Goal: Information Seeking & Learning: Understand process/instructions

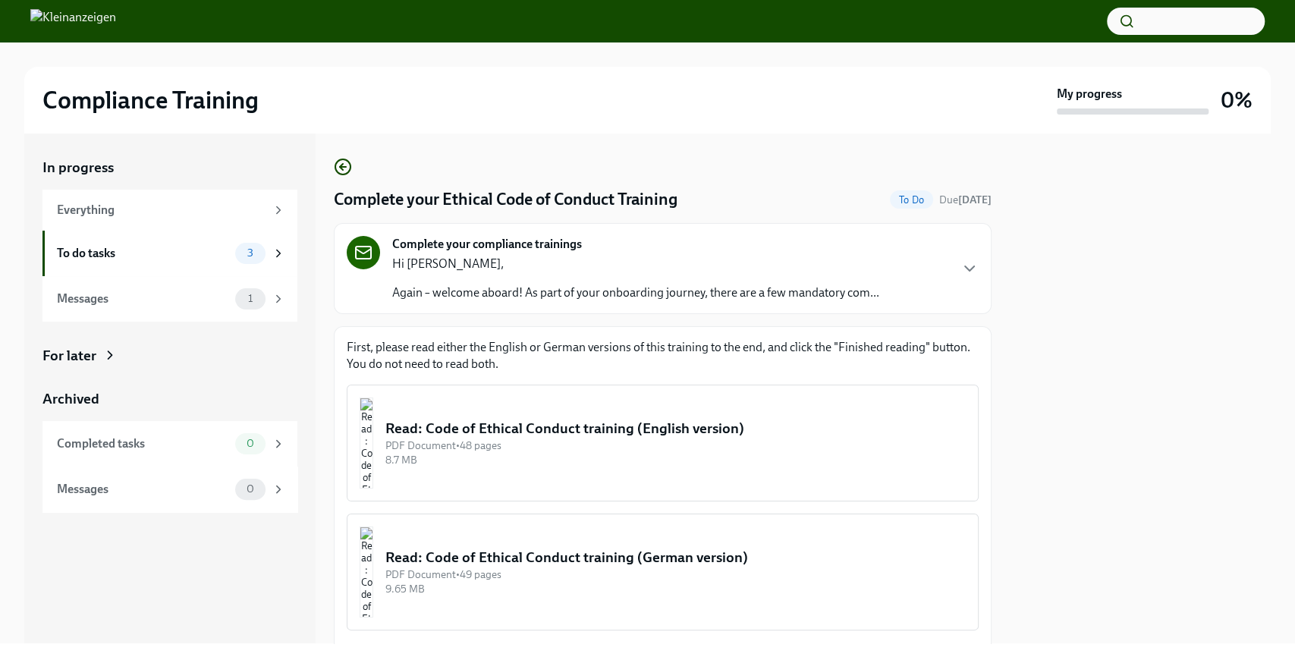
scroll to position [152, 0]
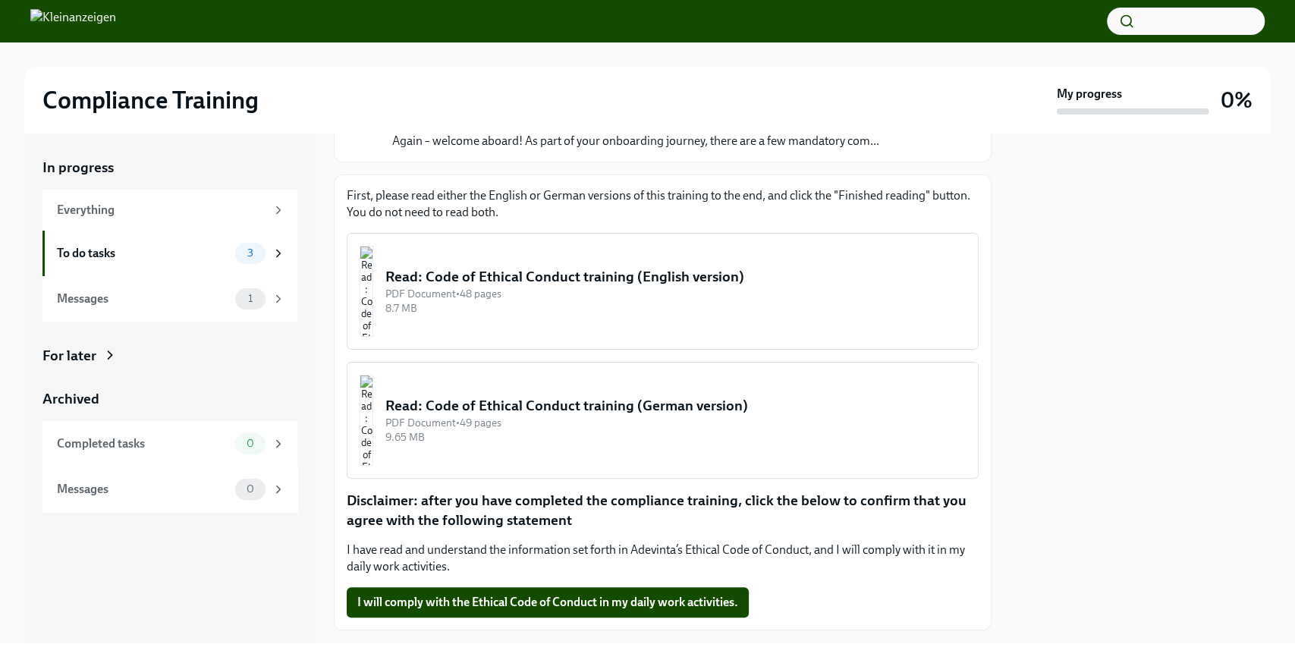
click at [373, 303] on img "button" at bounding box center [367, 291] width 14 height 91
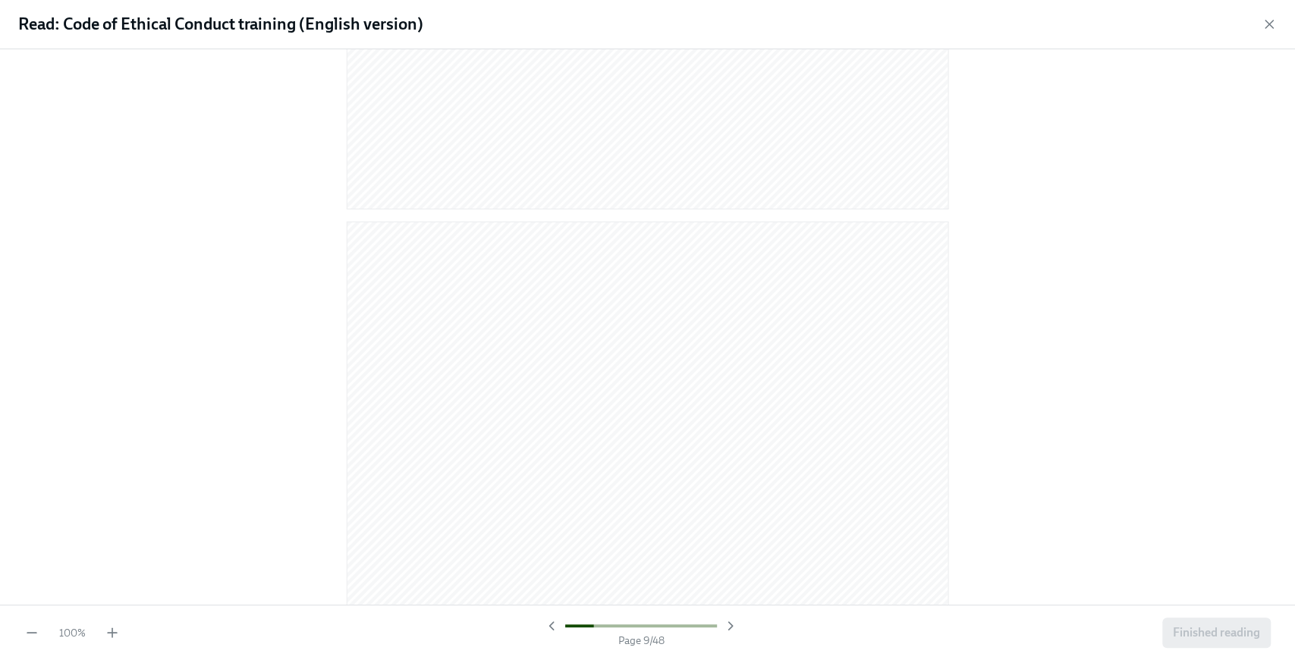
scroll to position [4248, 0]
click at [726, 627] on icon "button" at bounding box center [730, 625] width 15 height 15
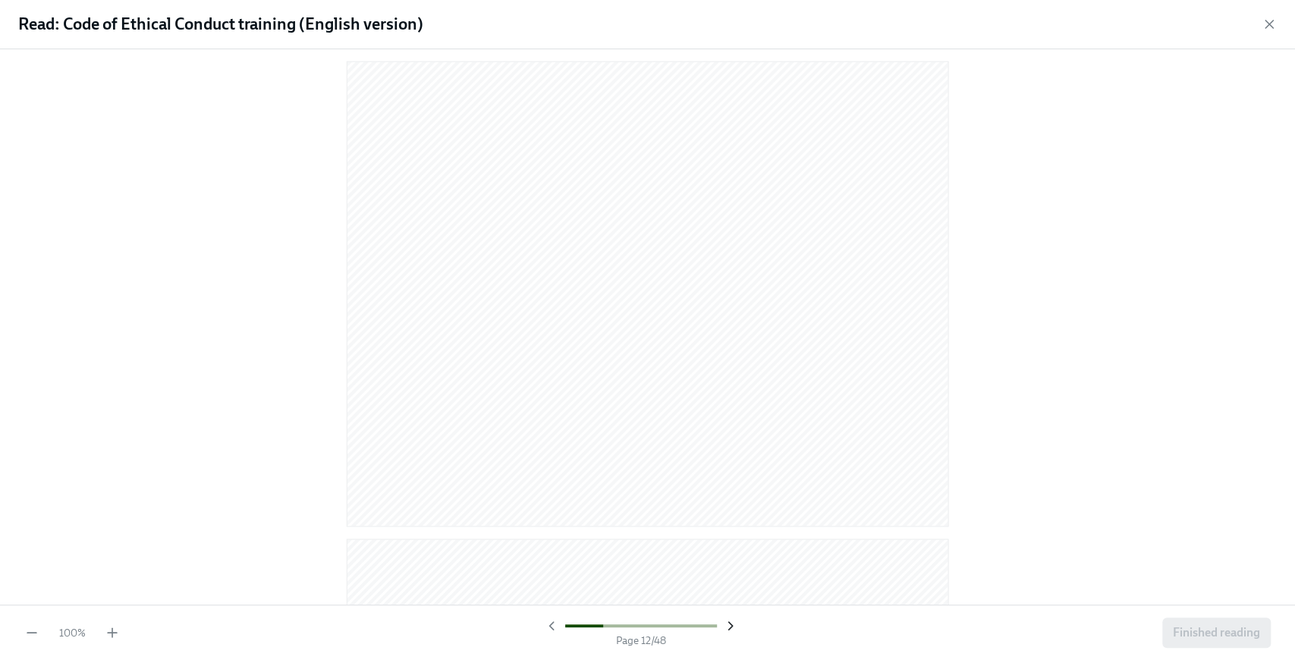
scroll to position [5266, 0]
click at [726, 626] on icon "button" at bounding box center [730, 625] width 15 height 15
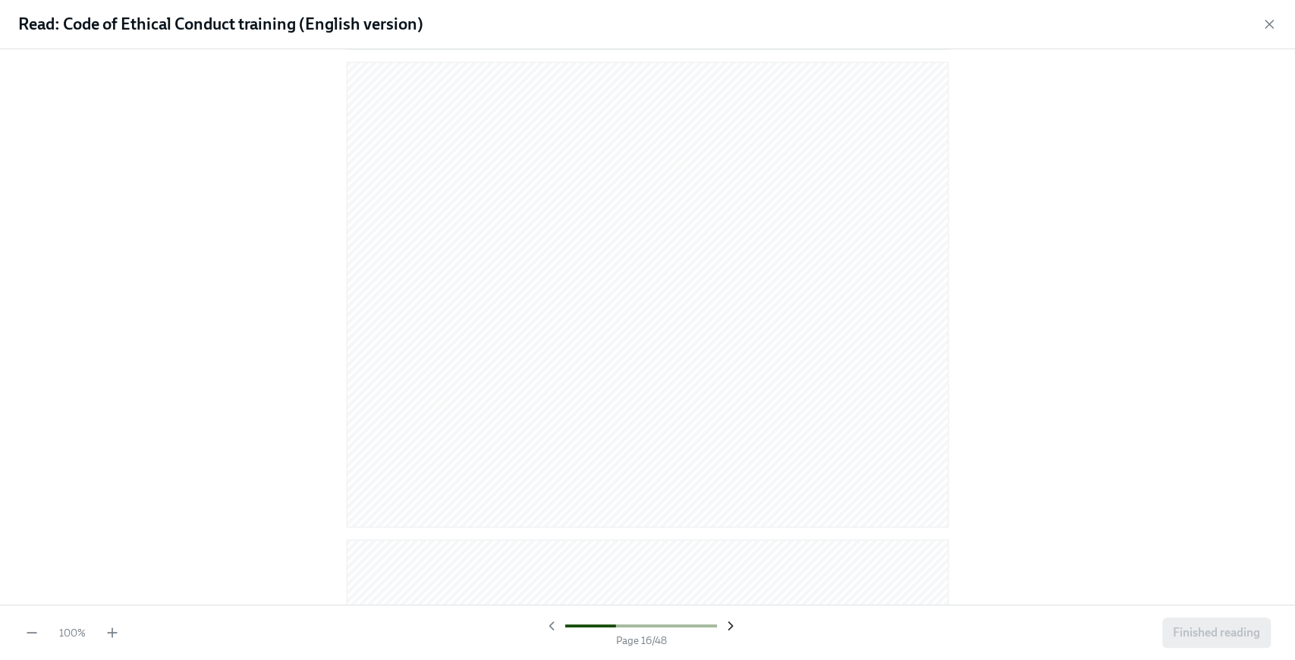
click at [726, 625] on icon "button" at bounding box center [730, 625] width 15 height 15
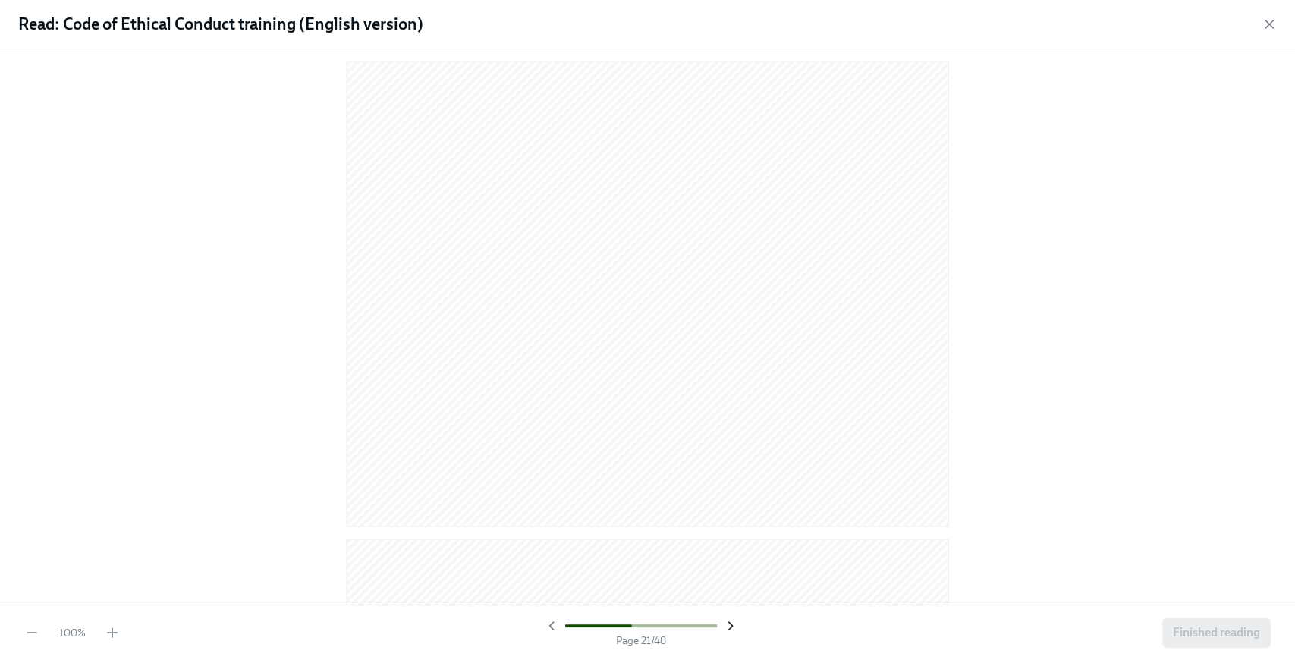
click at [726, 625] on icon "button" at bounding box center [730, 625] width 15 height 15
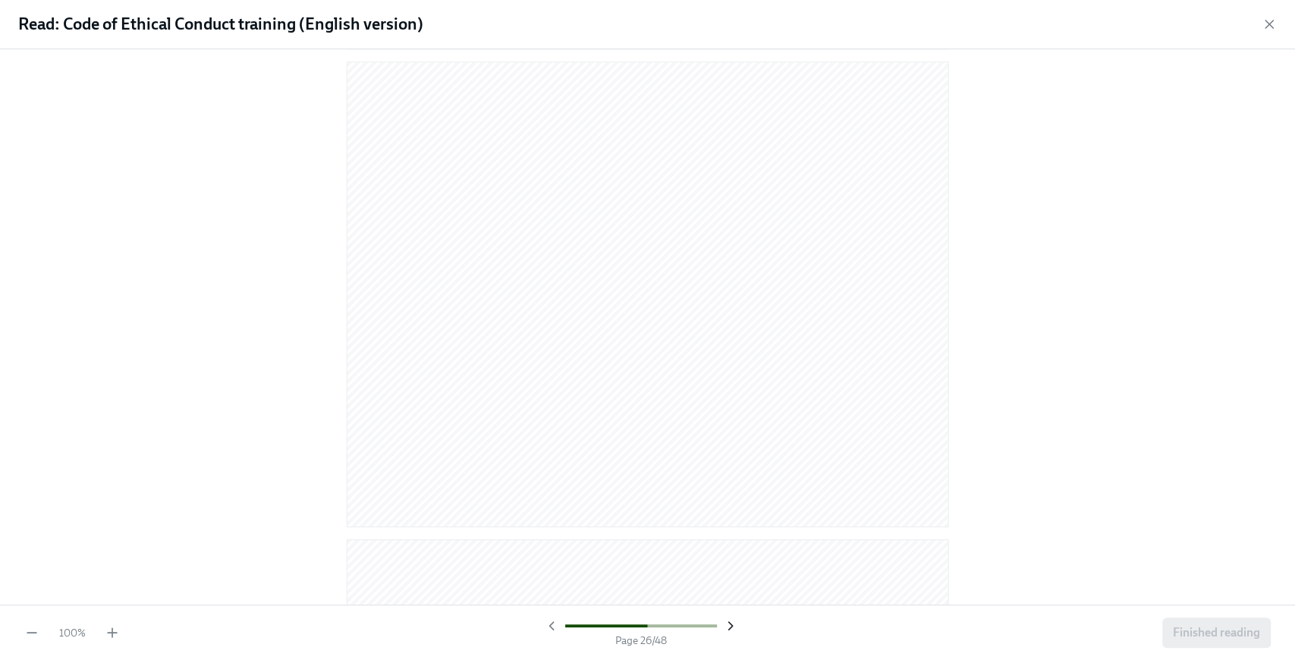
click at [726, 625] on icon "button" at bounding box center [730, 625] width 15 height 15
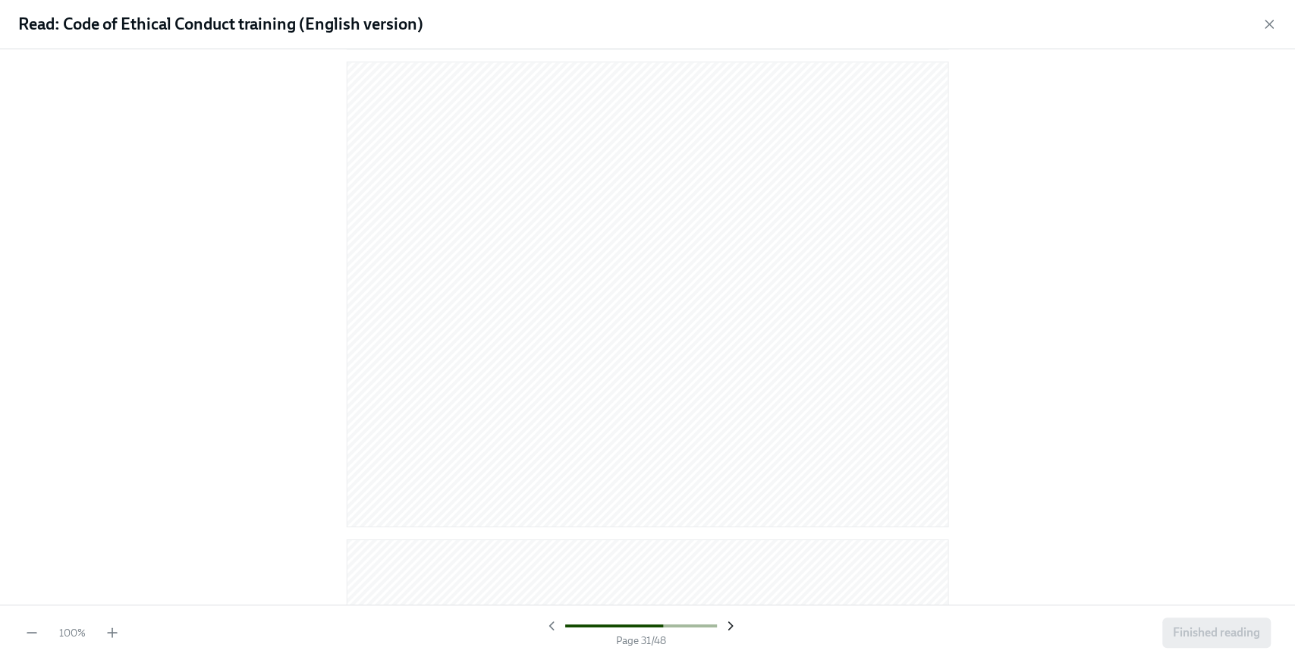
click at [726, 625] on icon "button" at bounding box center [730, 625] width 15 height 15
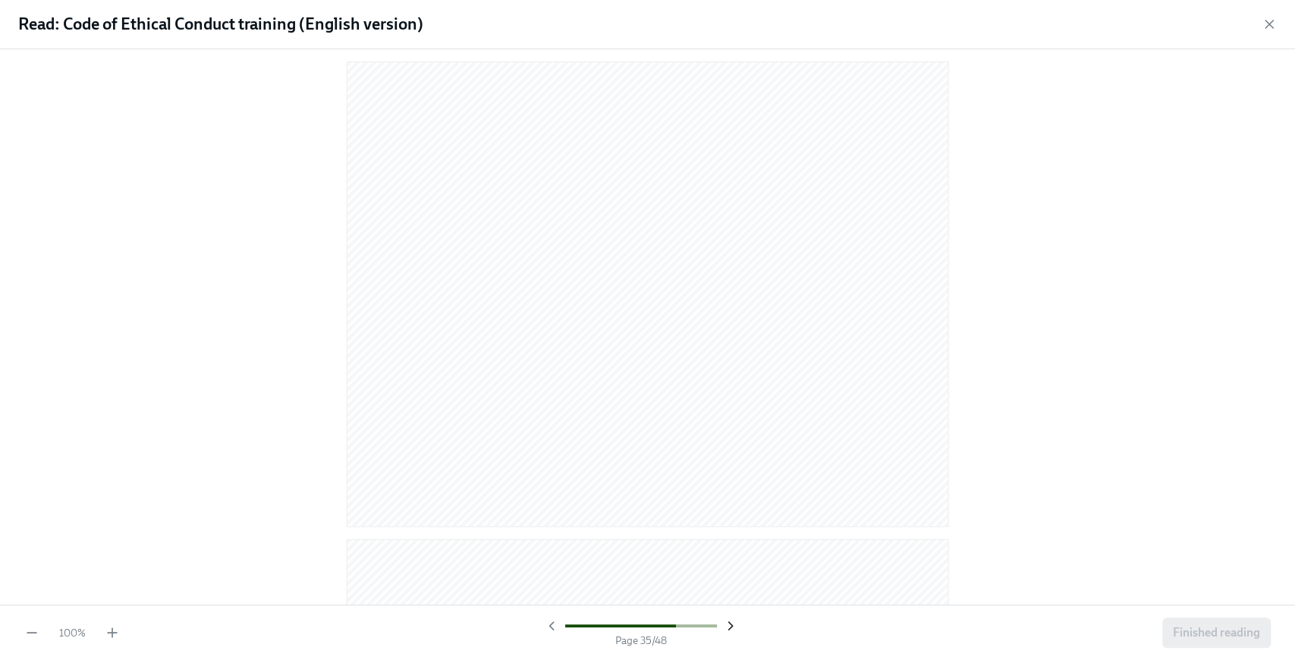
click at [726, 625] on icon "button" at bounding box center [730, 625] width 15 height 15
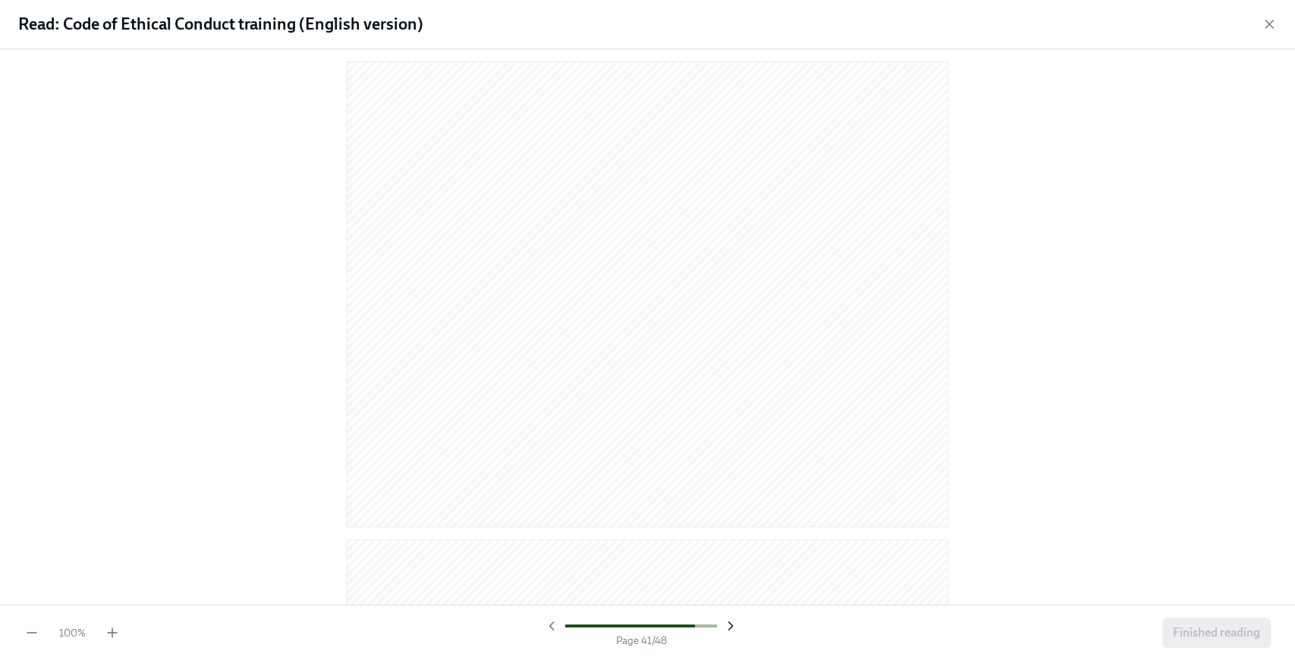
click at [726, 625] on icon "button" at bounding box center [730, 625] width 15 height 15
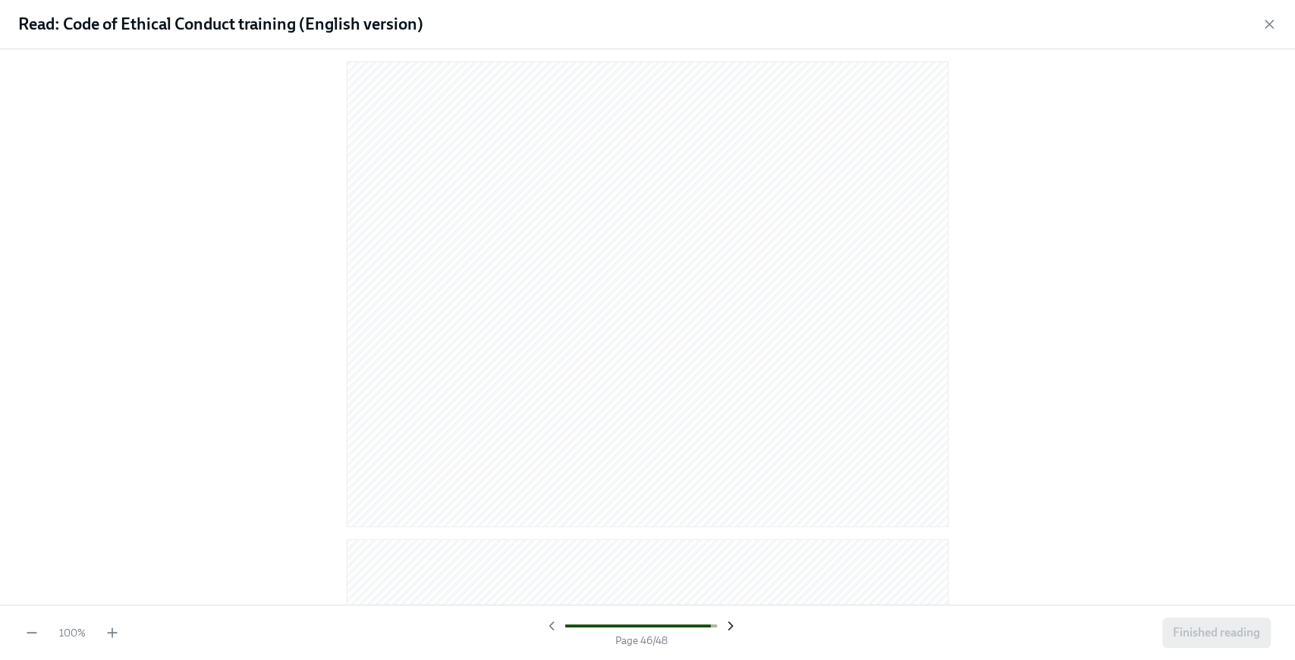
scroll to position [21031, 0]
click at [552, 624] on icon "button" at bounding box center [551, 625] width 15 height 15
click at [1179, 638] on span "Finished reading" at bounding box center [1216, 632] width 87 height 15
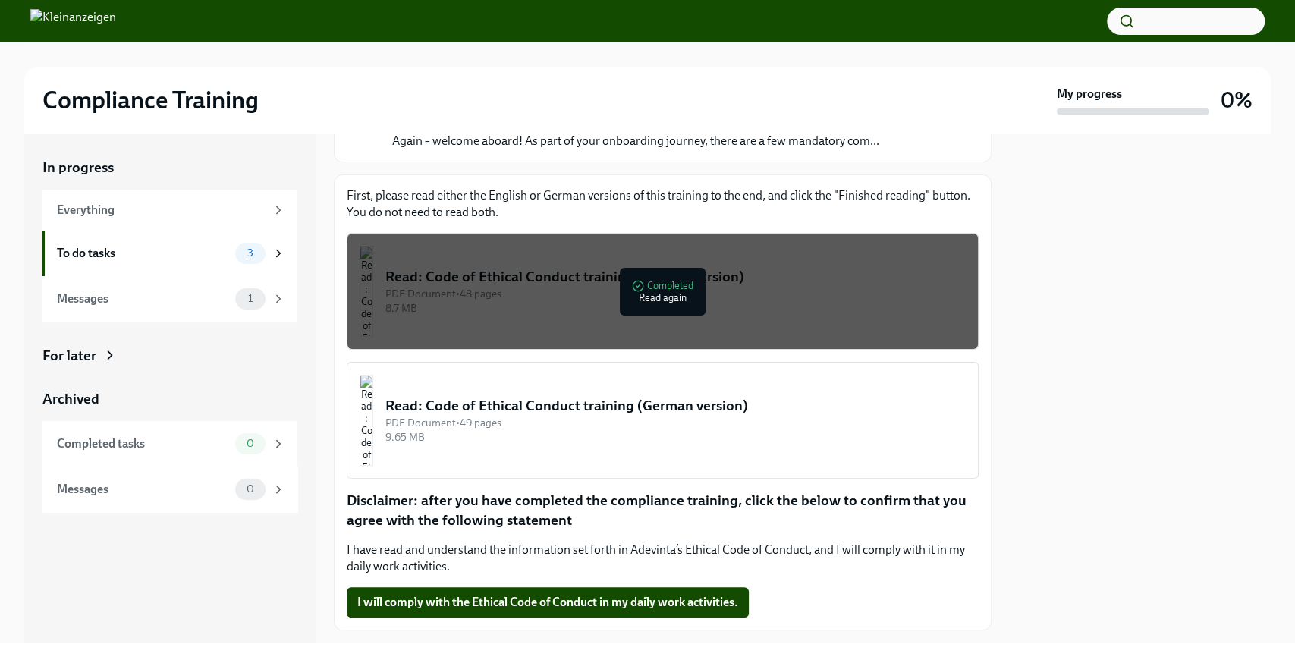
drag, startPoint x: 601, startPoint y: 411, endPoint x: 479, endPoint y: 393, distance: 122.7
click at [479, 393] on button "Read: Code of Ethical Conduct training (German version) PDF Document • 49 pages…" at bounding box center [663, 420] width 632 height 117
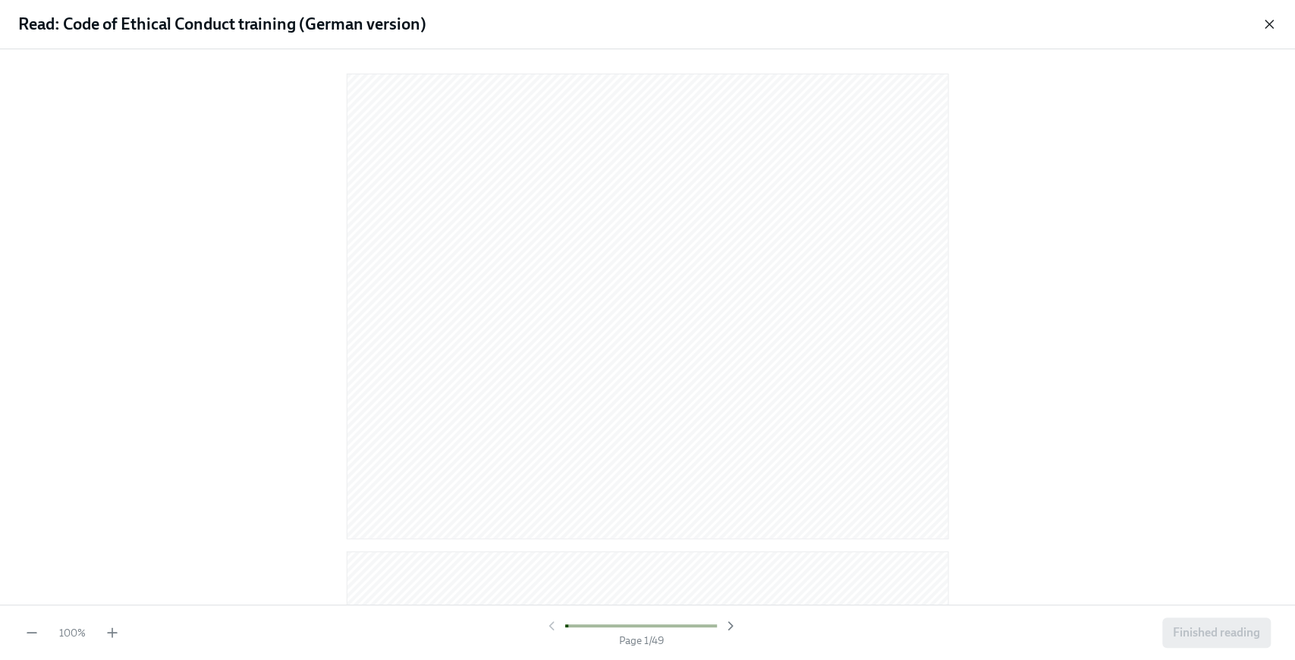
click at [1268, 30] on icon "button" at bounding box center [1268, 24] width 15 height 15
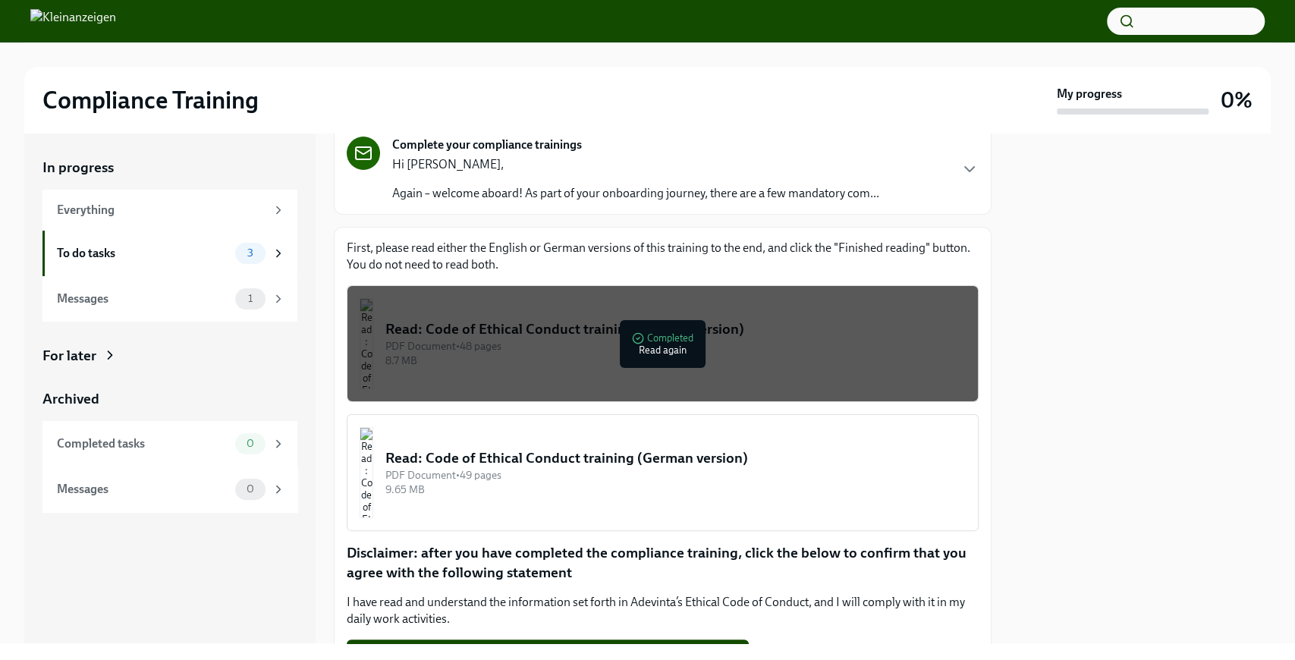
scroll to position [234, 0]
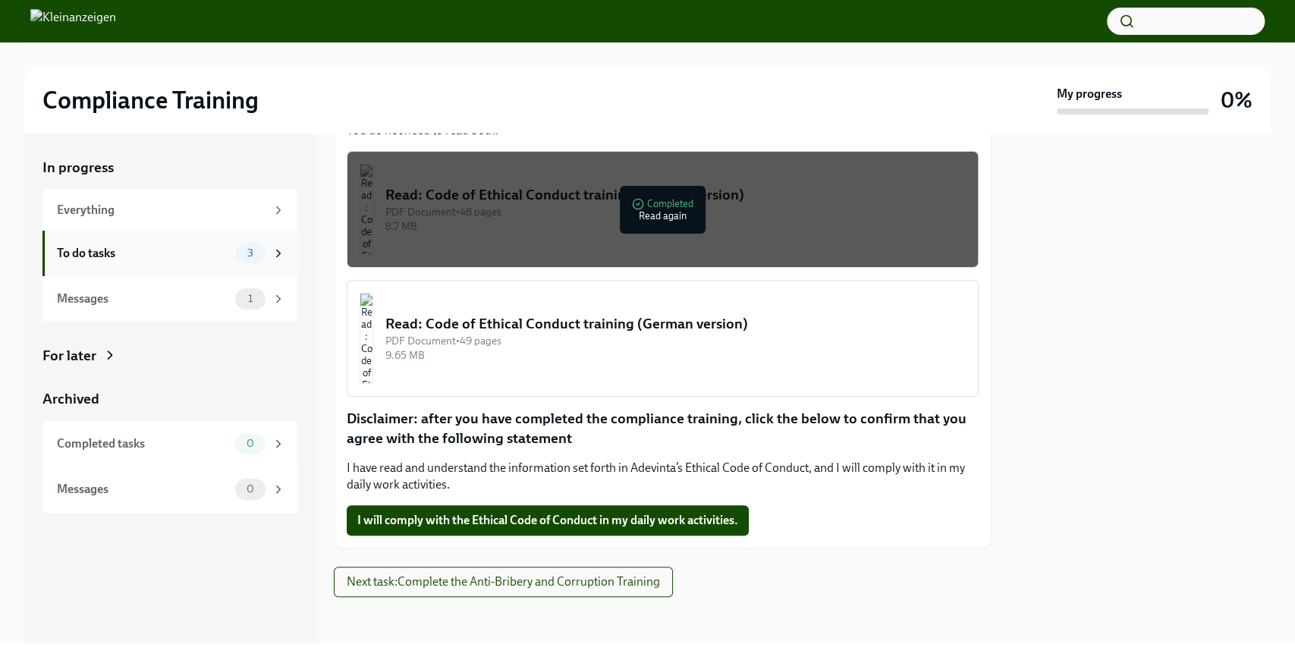
click at [234, 258] on div "To do tasks 3" at bounding box center [171, 253] width 228 height 21
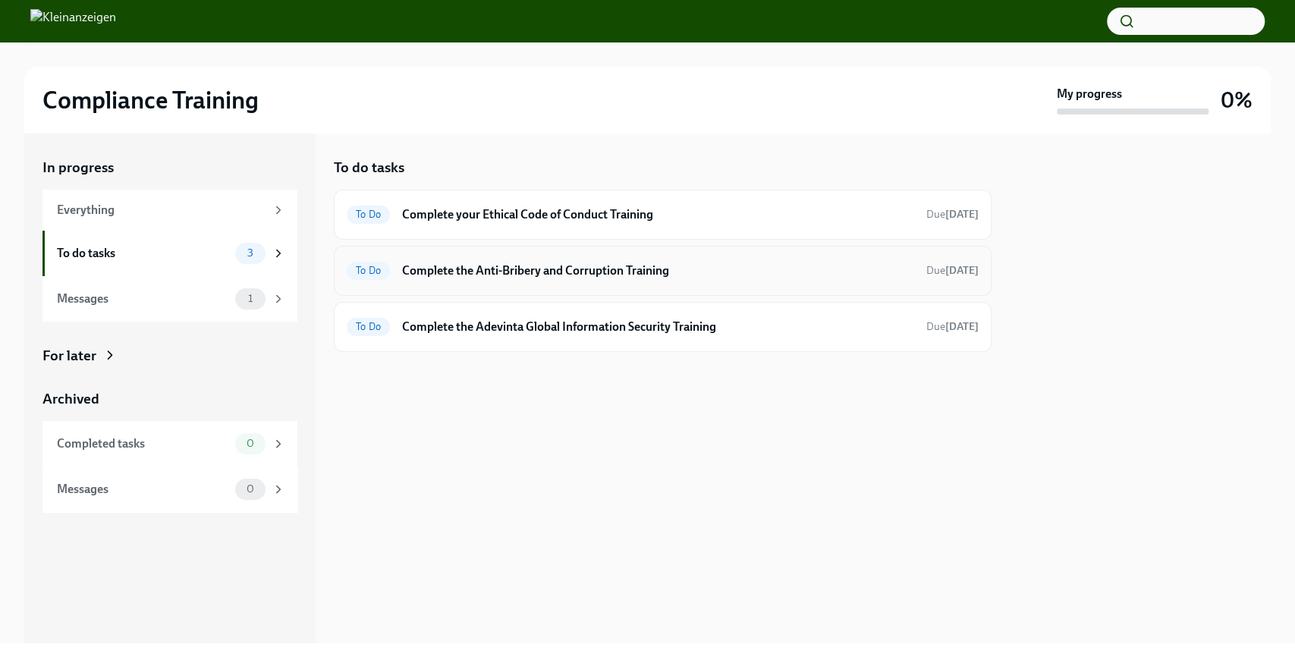
click at [582, 265] on h6 "Complete the Anti-Bribery and Corruption Training" at bounding box center [658, 270] width 512 height 17
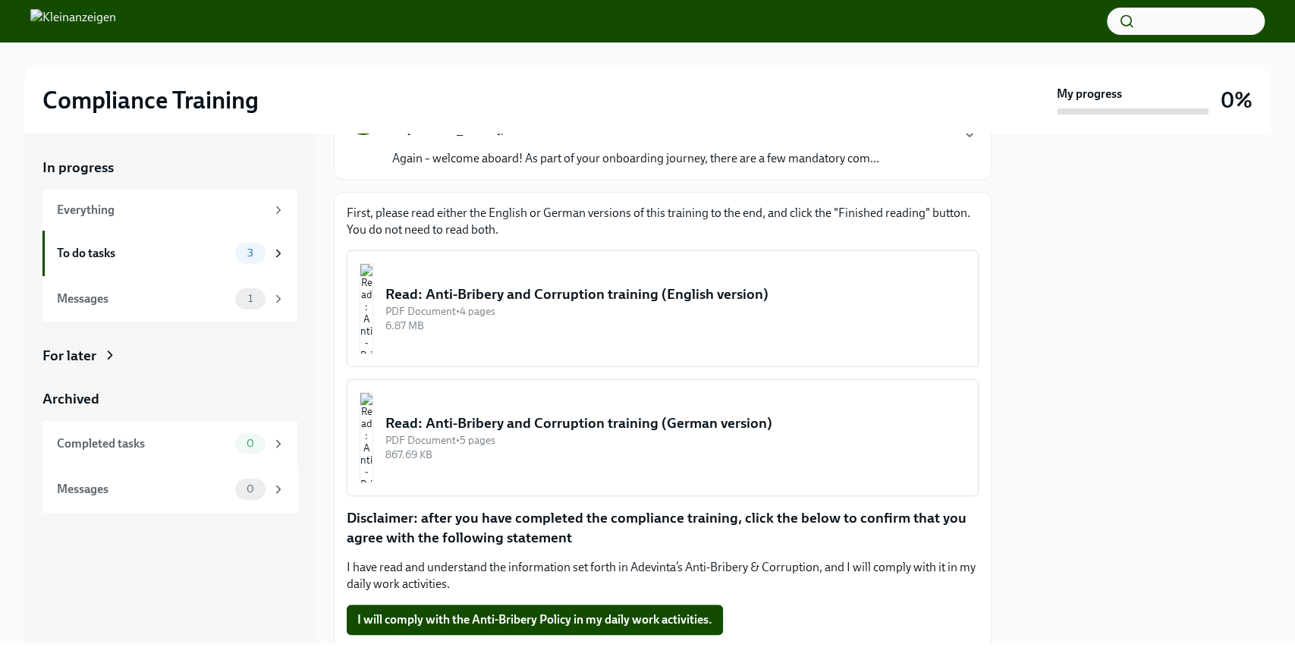
scroll to position [82, 0]
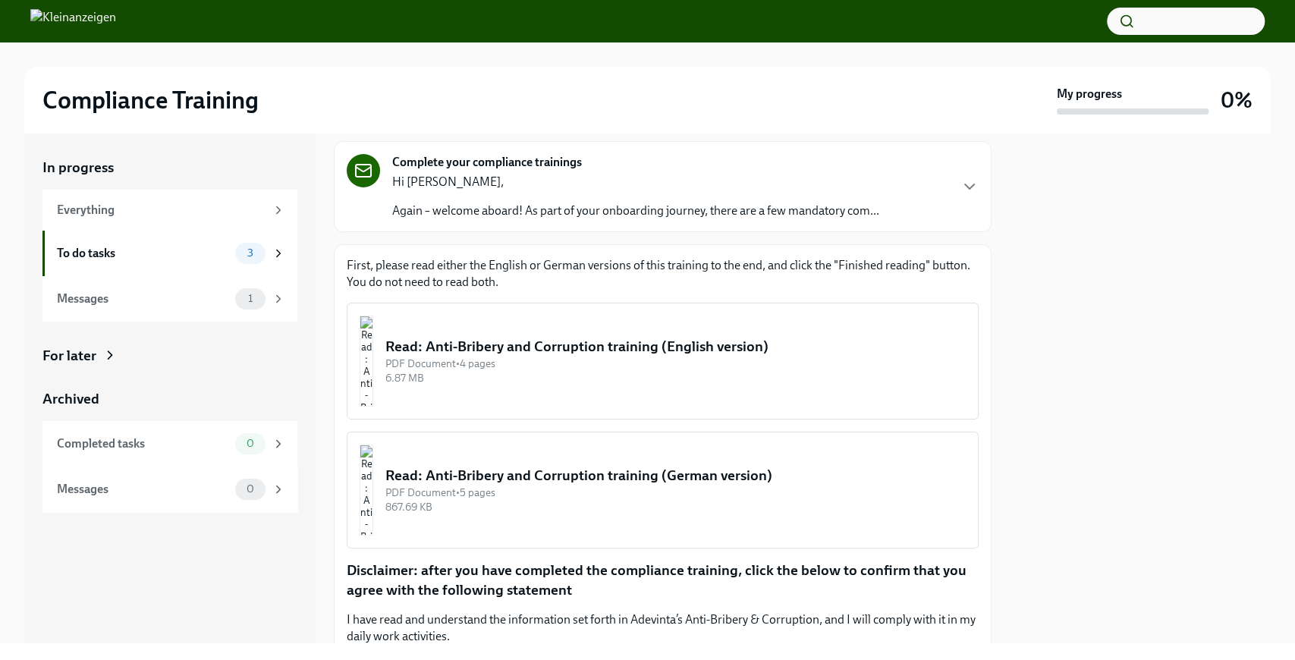
click at [571, 357] on div "PDF Document • 4 pages" at bounding box center [675, 364] width 580 height 14
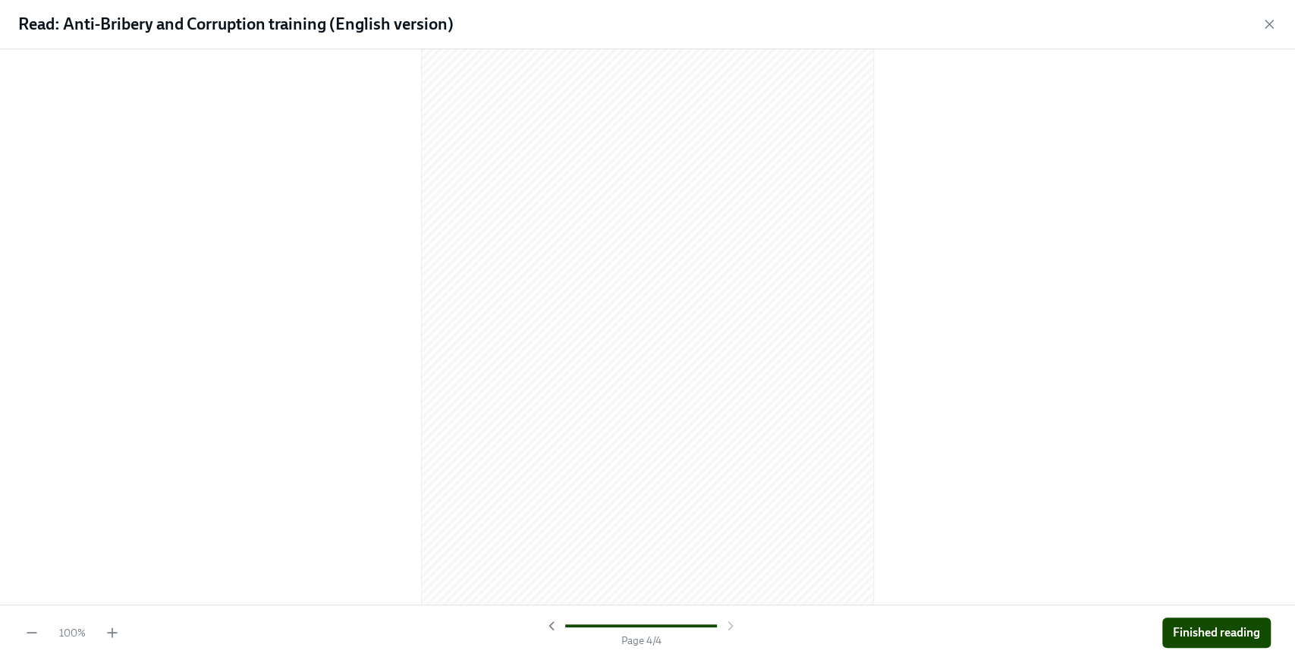
scroll to position [3248, 0]
click at [1209, 625] on span "Finished reading" at bounding box center [1216, 632] width 87 height 15
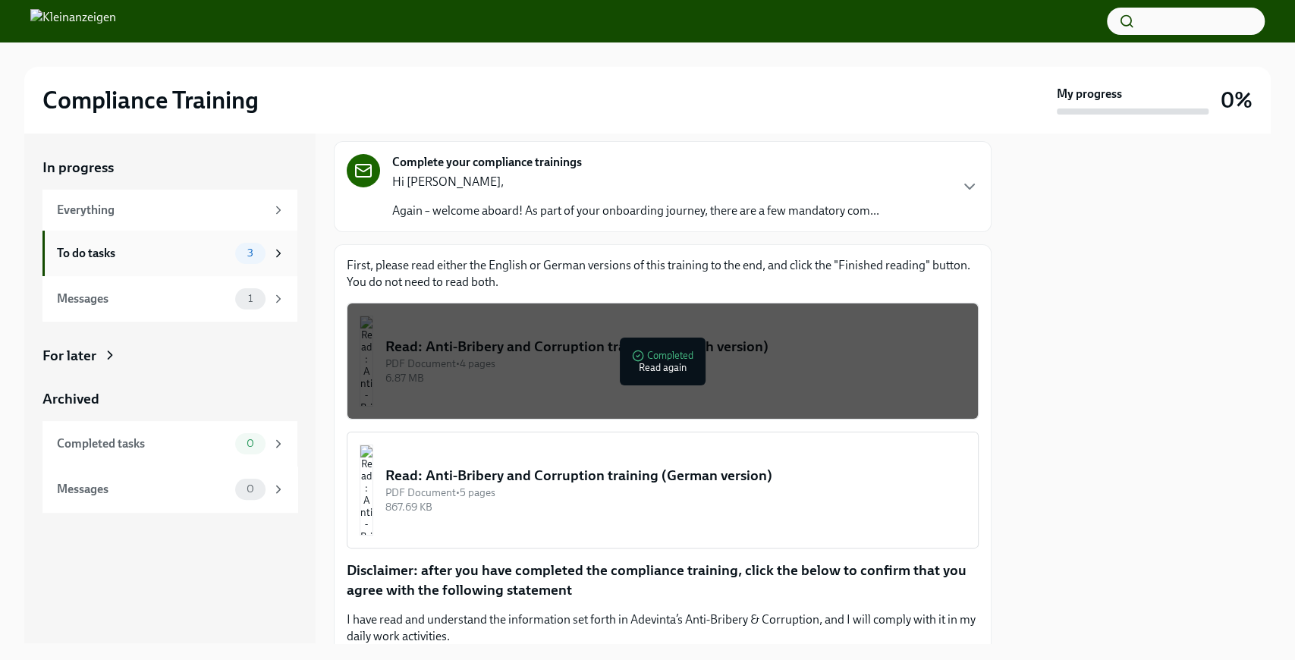
click at [206, 264] on div "To do tasks 3" at bounding box center [169, 254] width 255 height 46
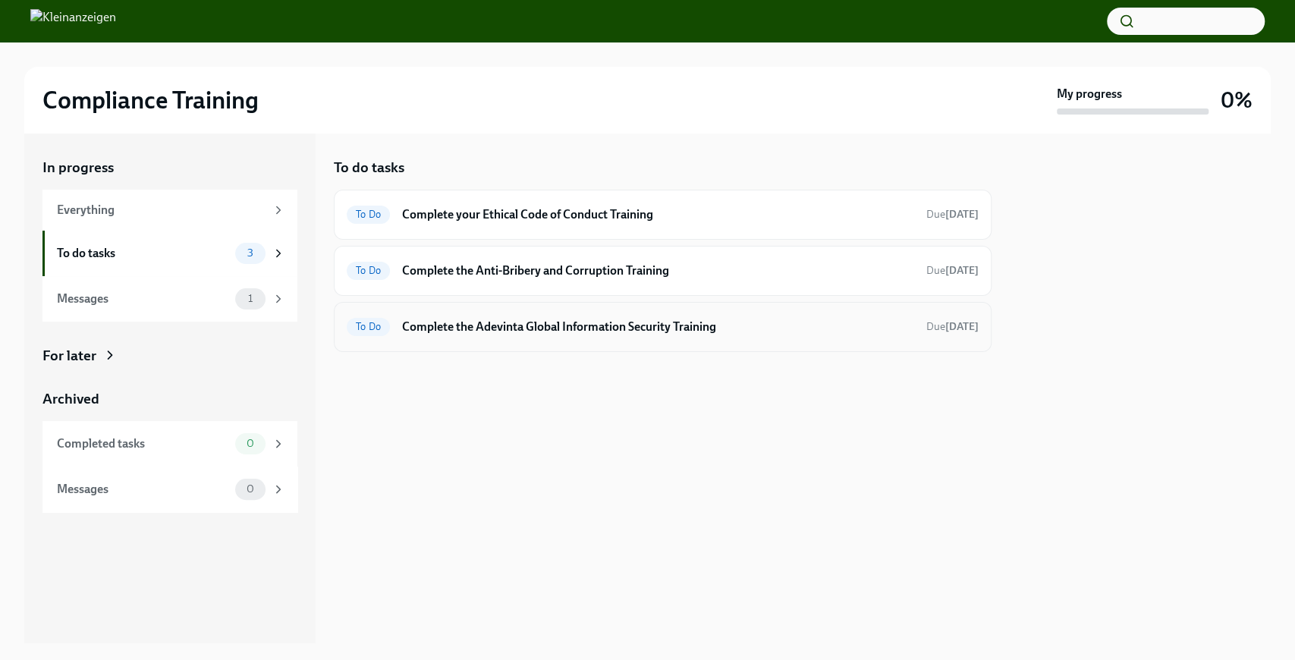
click at [497, 327] on h6 "Complete the Adevinta Global Information Security Training" at bounding box center [658, 327] width 512 height 17
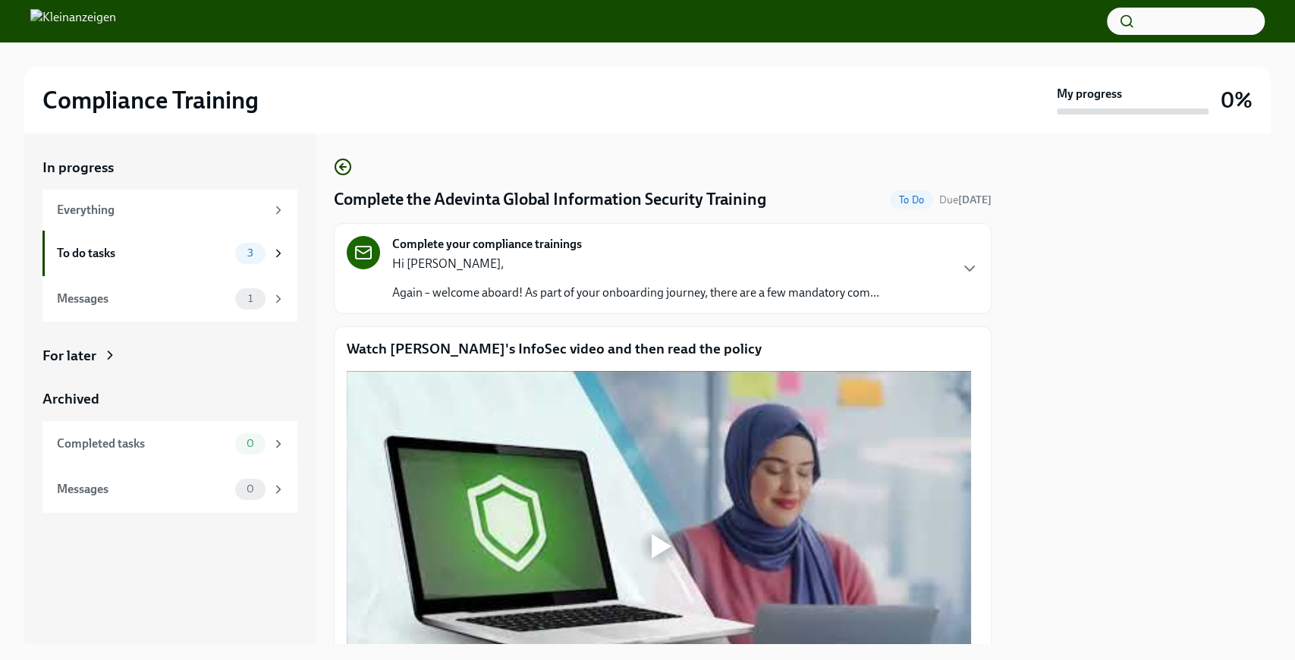
click at [522, 267] on p "Hi [PERSON_NAME]," at bounding box center [635, 264] width 487 height 17
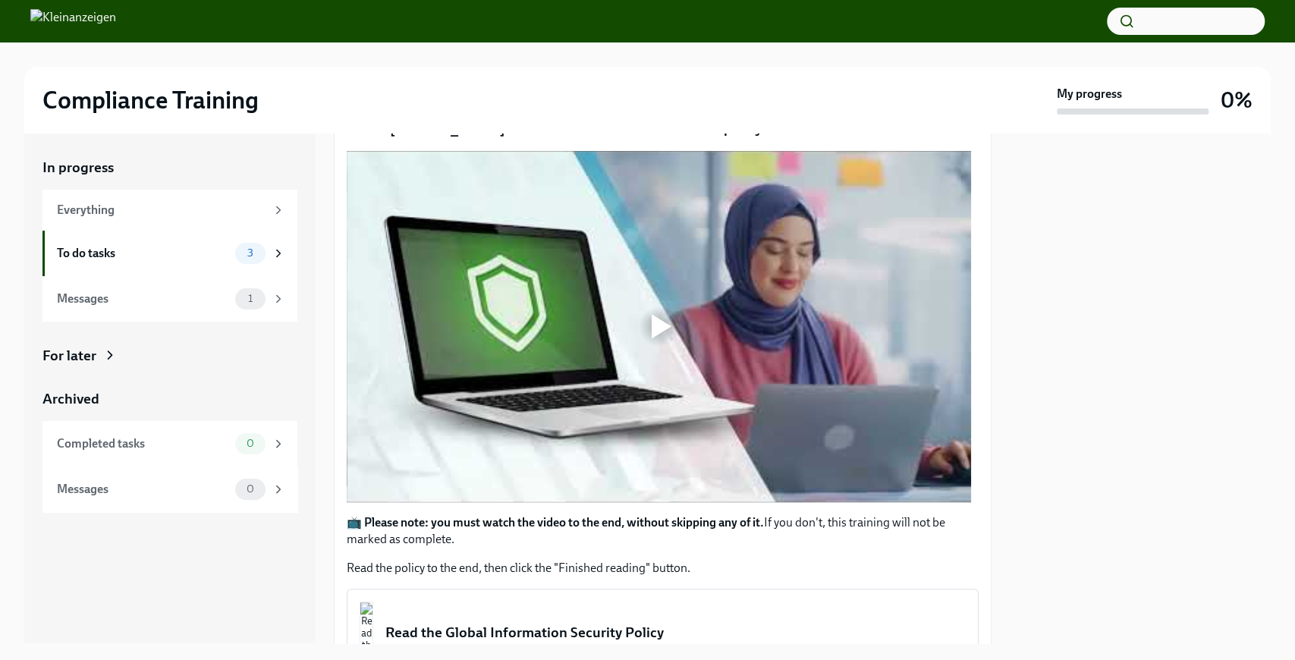
scroll to position [303, 0]
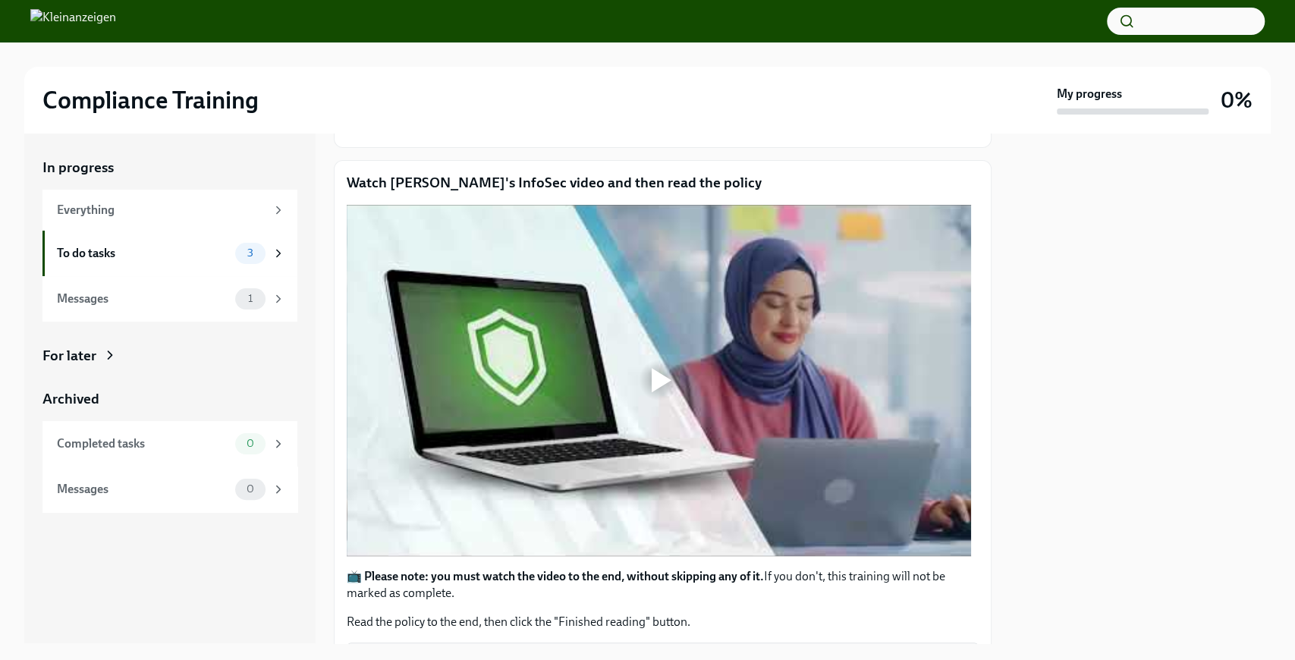
click at [668, 388] on div at bounding box center [662, 380] width 20 height 24
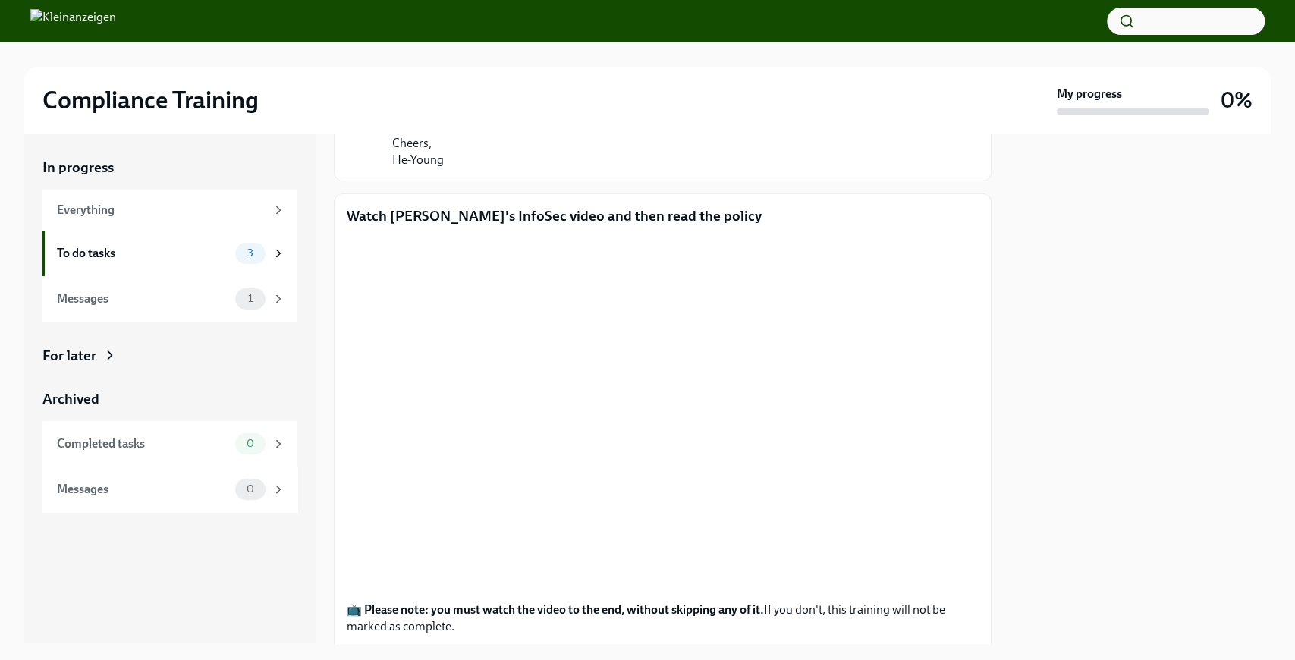
scroll to position [253, 0]
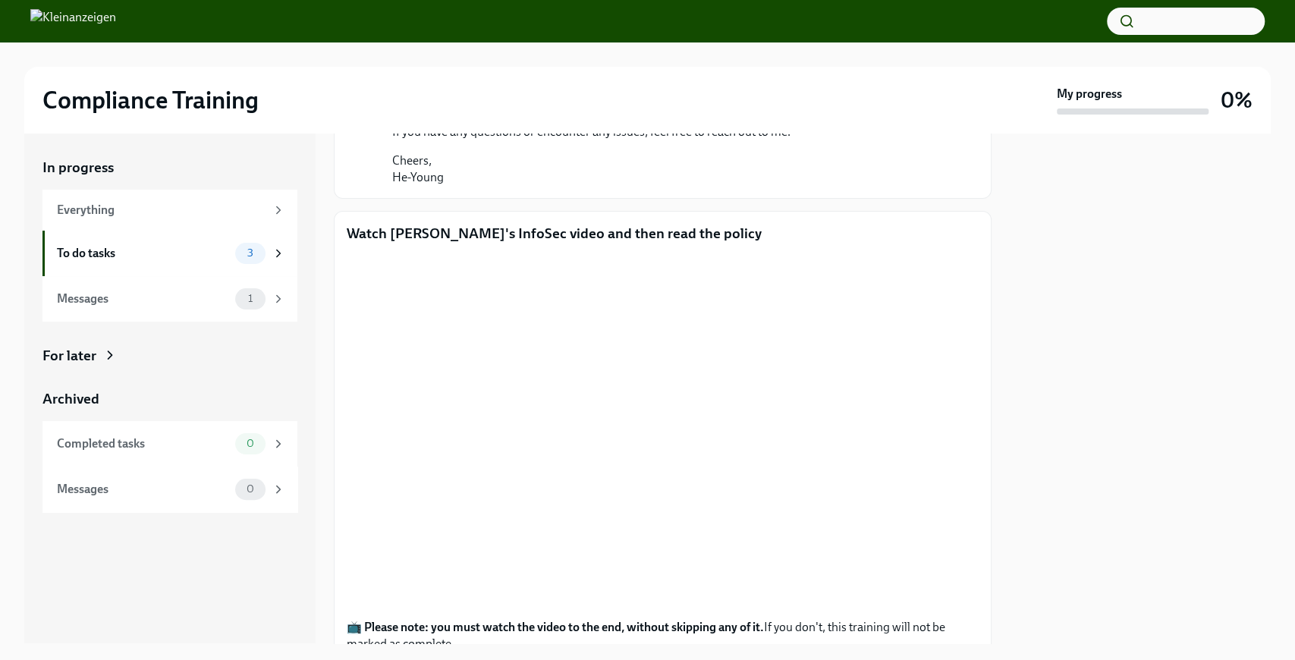
click at [234, 586] on div "In progress Everything To do tasks 3 Messages 1 For later Archived Completed ta…" at bounding box center [169, 389] width 291 height 510
click at [1086, 403] on div at bounding box center [1140, 389] width 261 height 510
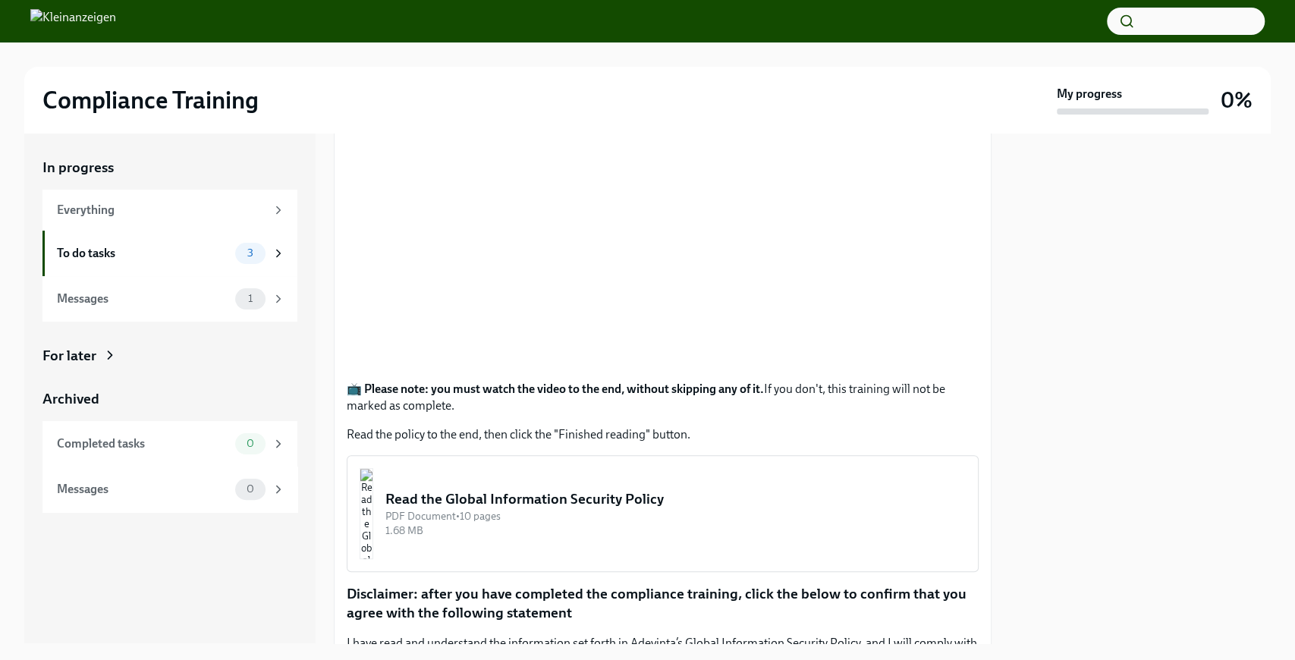
scroll to position [265, 0]
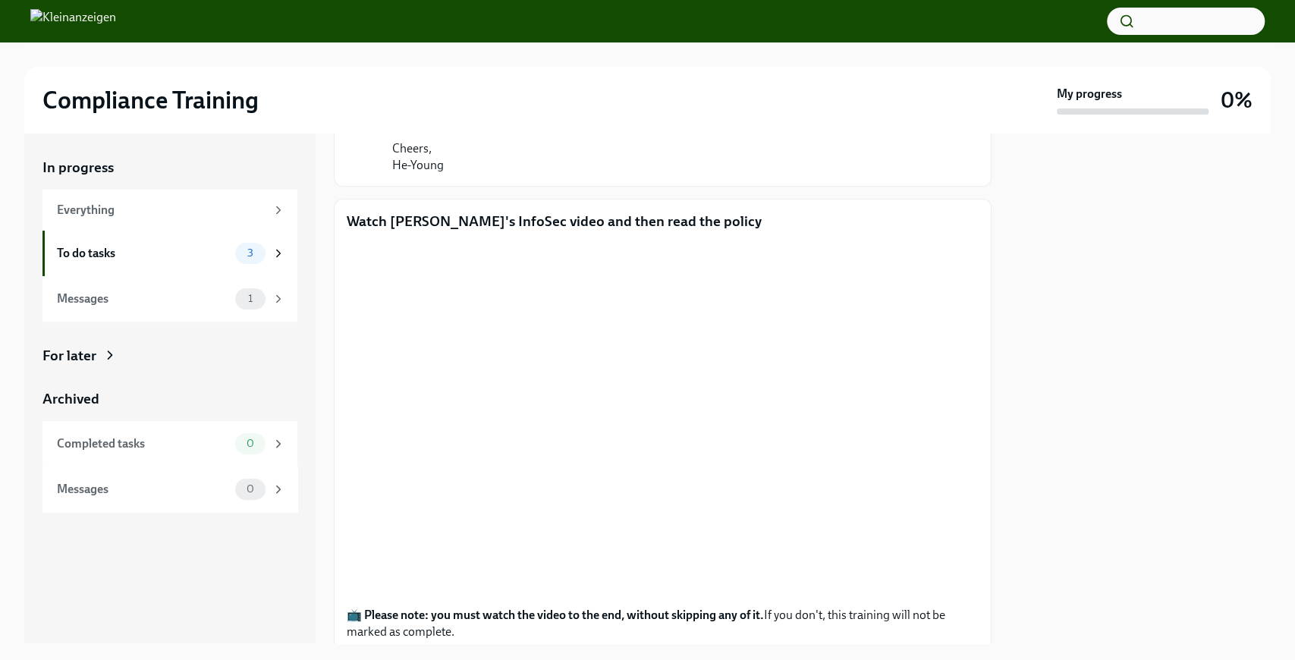
click at [1203, 266] on div at bounding box center [1140, 389] width 261 height 510
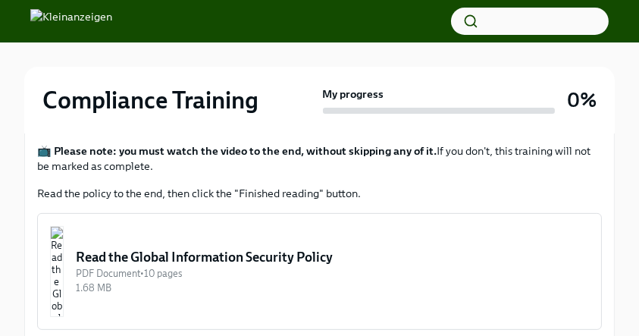
scroll to position [319, 0]
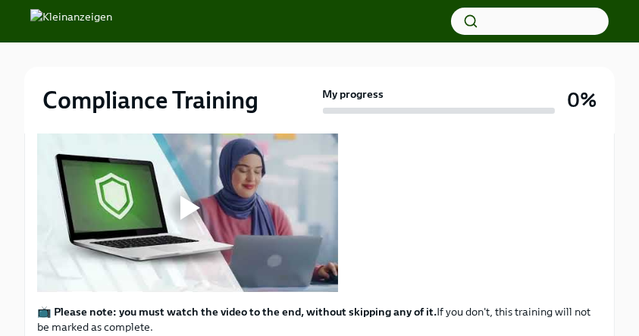
click at [171, 193] on div at bounding box center [187, 208] width 49 height 49
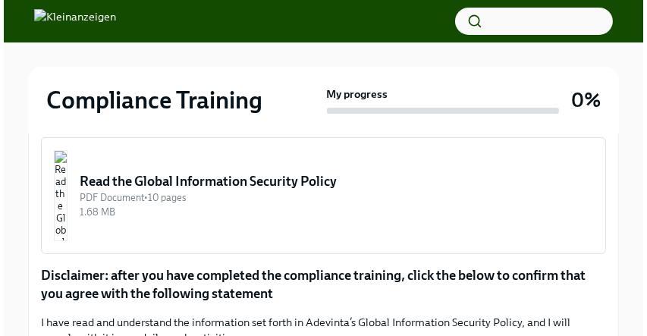
scroll to position [522, 0]
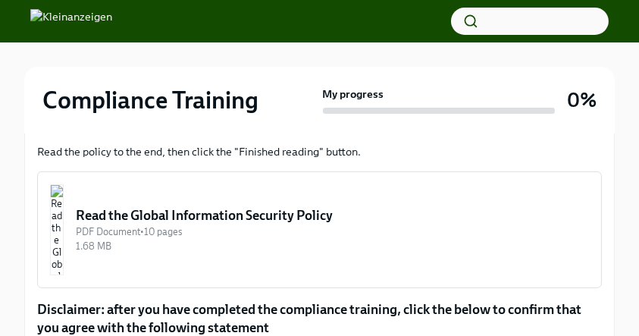
click at [262, 230] on div "PDF Document • 10 pages" at bounding box center [333, 232] width 514 height 14
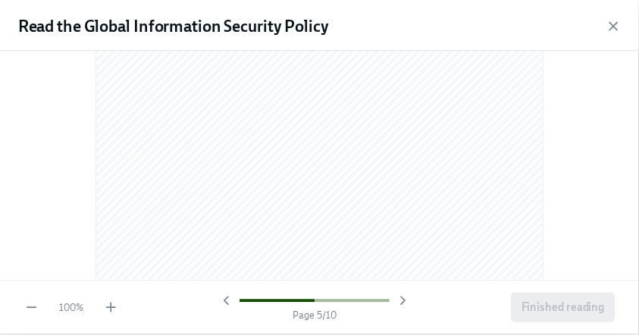
scroll to position [6302, 0]
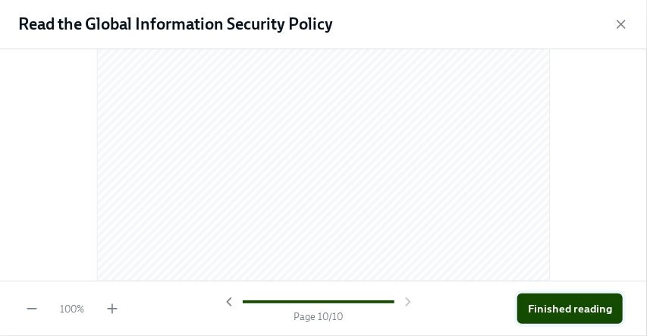
click at [566, 306] on span "Finished reading" at bounding box center [570, 308] width 84 height 15
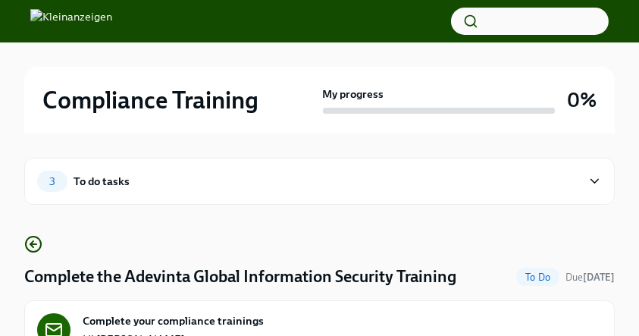
scroll to position [152, 0]
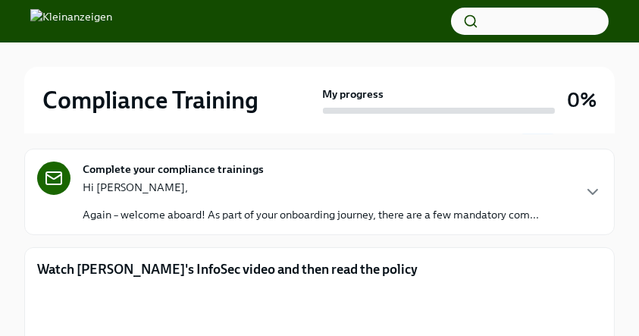
click at [489, 214] on p "Again – welcome aboard! As part of your onboarding journey, there are a few man…" at bounding box center [311, 214] width 457 height 15
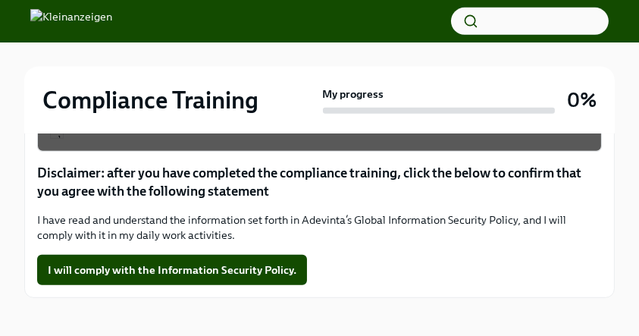
scroll to position [806, 0]
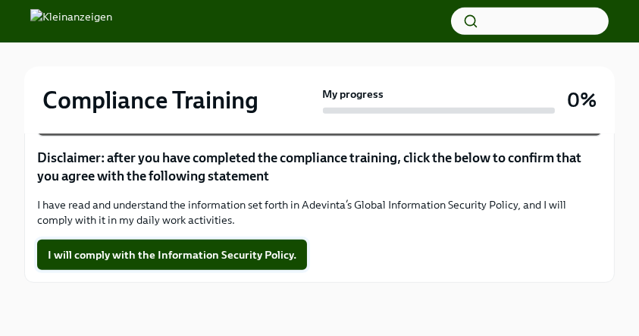
click at [139, 251] on span "I will comply with the Information Security Policy." at bounding box center [172, 254] width 249 height 15
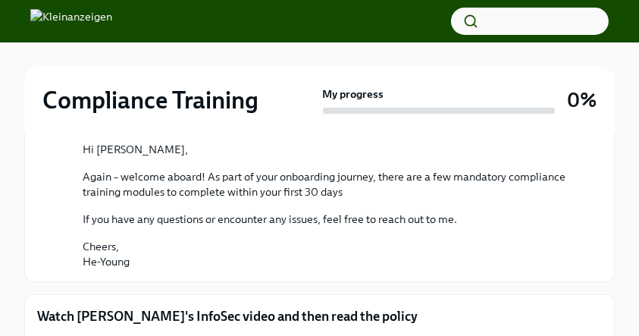
scroll to position [0, 0]
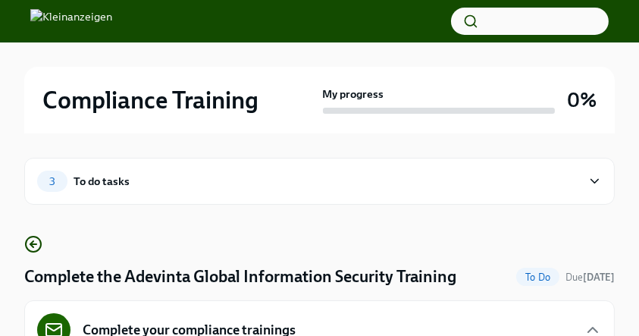
click at [162, 173] on div "3 To do tasks" at bounding box center [309, 181] width 545 height 21
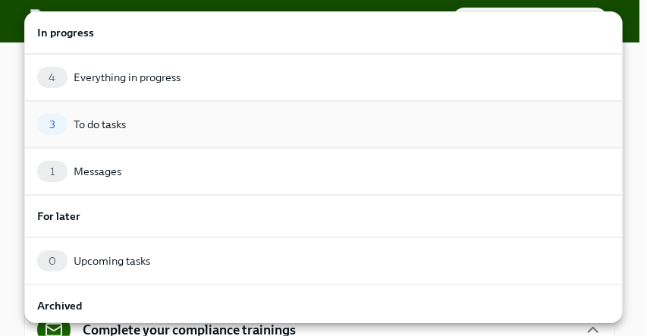
click at [105, 132] on div "3 To do tasks" at bounding box center [323, 124] width 573 height 21
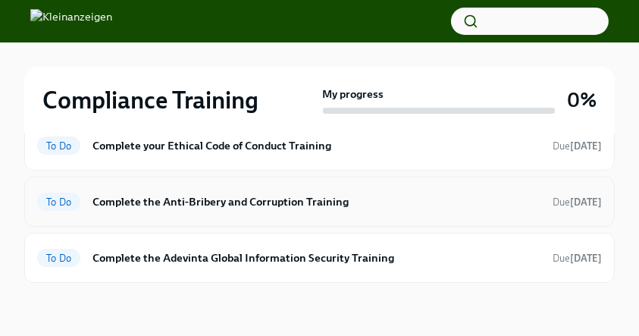
scroll to position [94, 0]
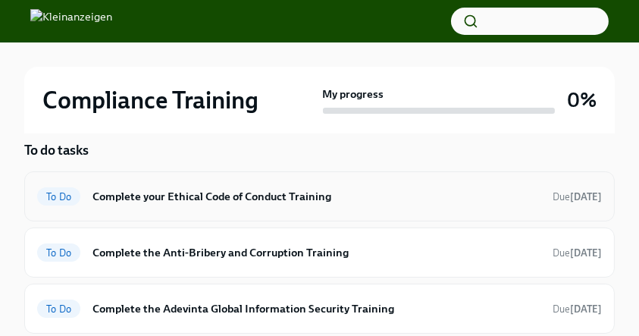
click at [188, 193] on h6 "Complete your Ethical Code of Conduct Training" at bounding box center [317, 196] width 448 height 17
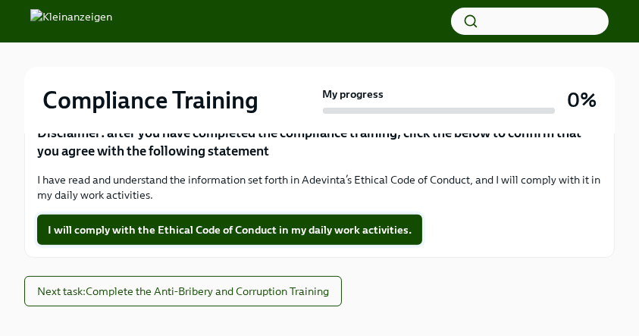
scroll to position [612, 0]
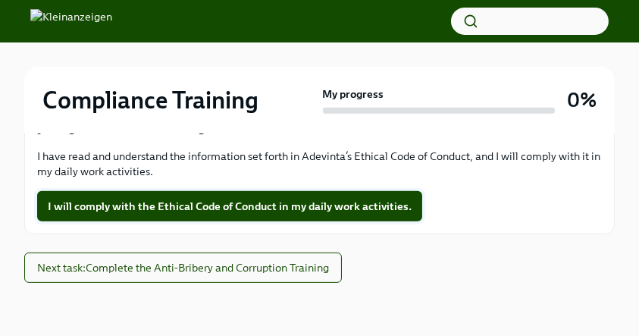
click at [197, 201] on span "I will comply with the Ethical Code of Conduct in my daily work activities." at bounding box center [230, 206] width 364 height 15
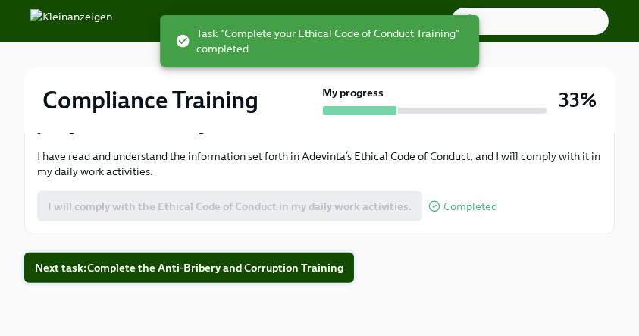
click at [212, 266] on span "Next task : Complete the Anti-Bribery and Corruption Training" at bounding box center [189, 267] width 309 height 15
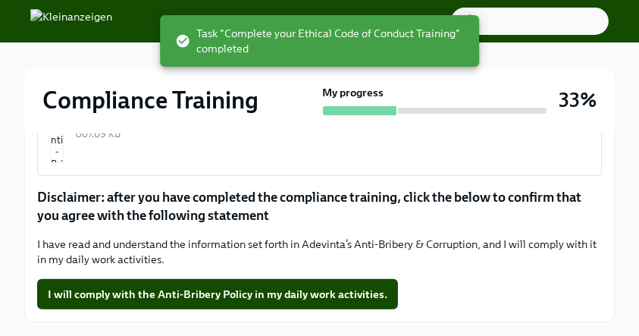
scroll to position [612, 0]
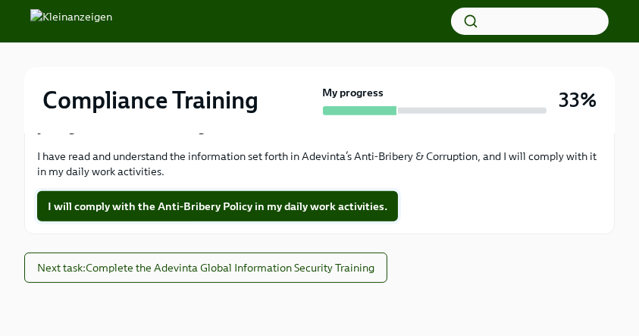
click at [237, 208] on span "I will comply with the Anti-Bribery Policy in my daily work activities." at bounding box center [218, 206] width 340 height 15
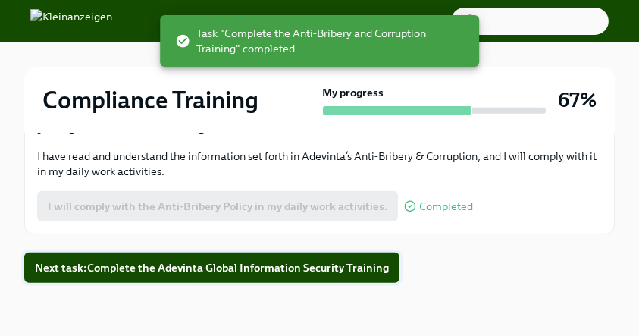
click at [253, 275] on button "Next task : Complete the Adevinta Global Information Security Training" at bounding box center [211, 268] width 375 height 30
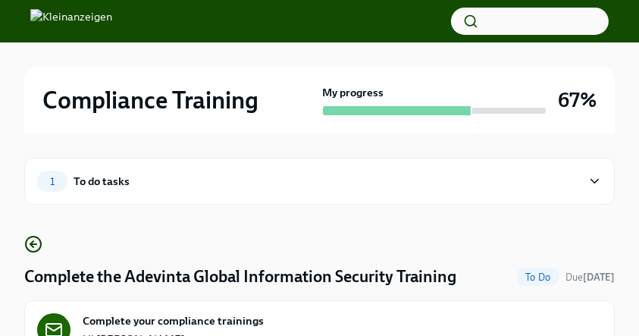
click at [208, 184] on div "1 To do tasks" at bounding box center [309, 181] width 545 height 21
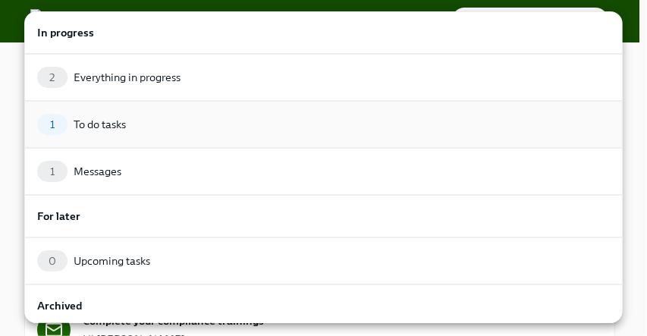
click at [99, 133] on div "1 To do tasks" at bounding box center [323, 124] width 573 height 21
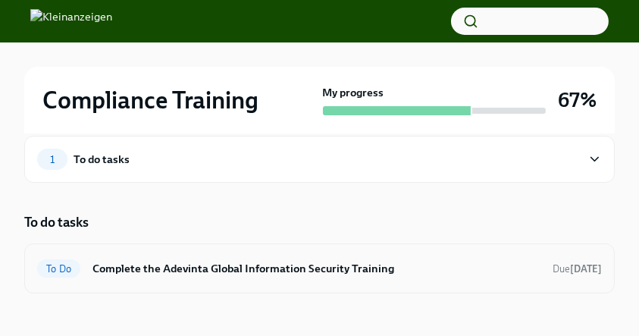
scroll to position [33, 0]
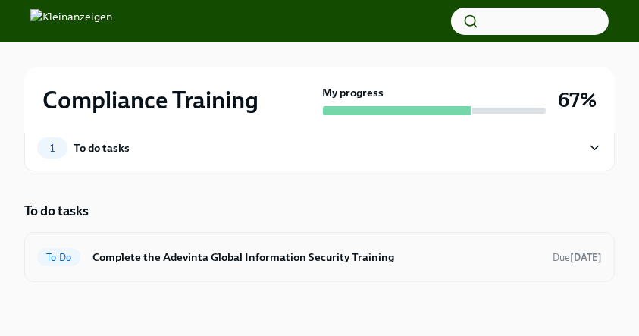
click at [193, 253] on h6 "Complete the Adevinta Global Information Security Training" at bounding box center [317, 257] width 448 height 17
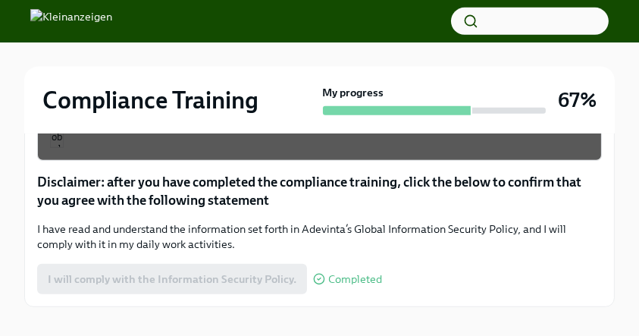
scroll to position [822, 0]
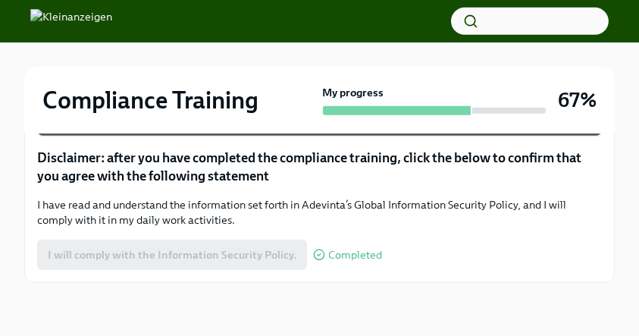
click at [186, 253] on div "I will comply with the Information Security Policy. Completed" at bounding box center [209, 255] width 345 height 30
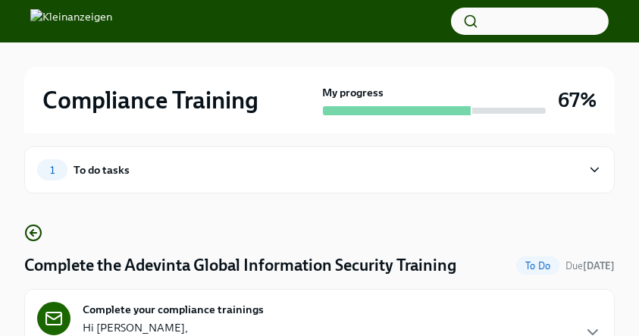
scroll to position [0, 0]
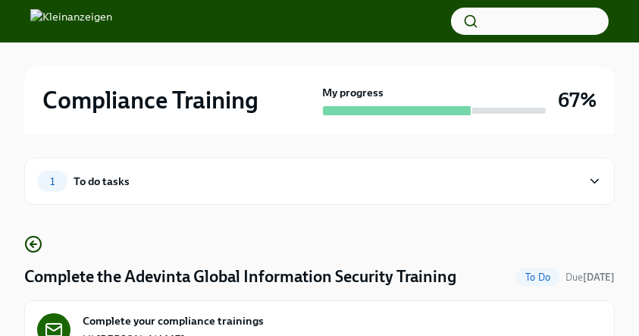
click at [221, 184] on div "1 To do tasks" at bounding box center [309, 181] width 545 height 21
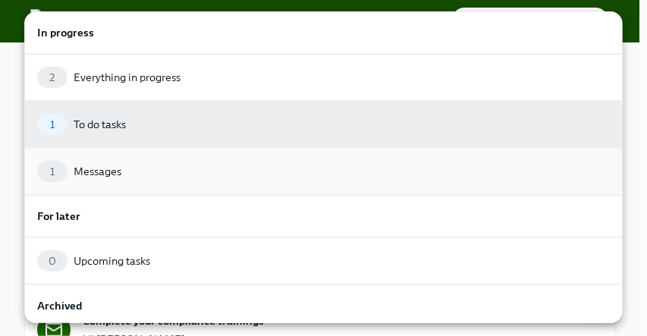
click at [99, 161] on div "1 Messages" at bounding box center [323, 171] width 573 height 21
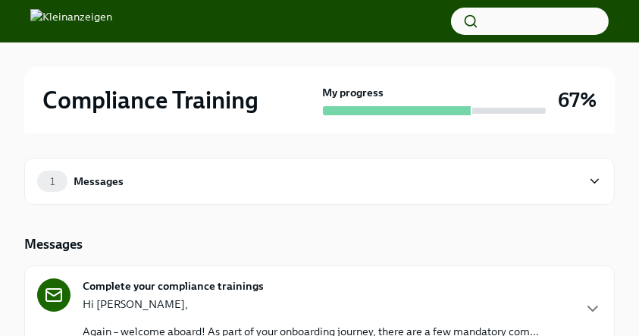
click at [209, 185] on div "1 Messages" at bounding box center [309, 181] width 545 height 21
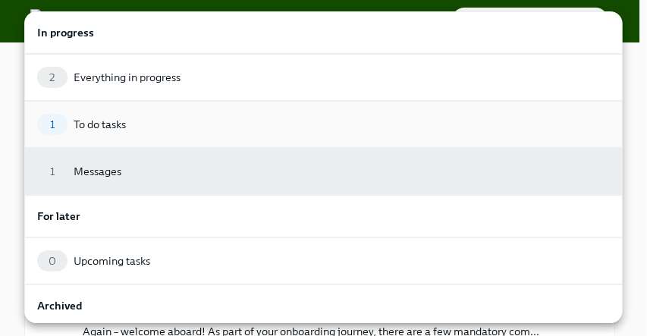
click at [129, 130] on div "1 To do tasks" at bounding box center [323, 124] width 573 height 21
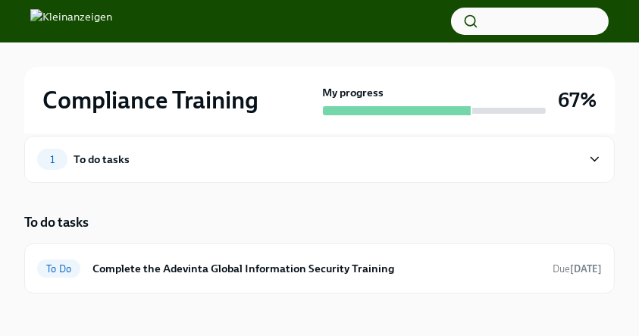
scroll to position [33, 0]
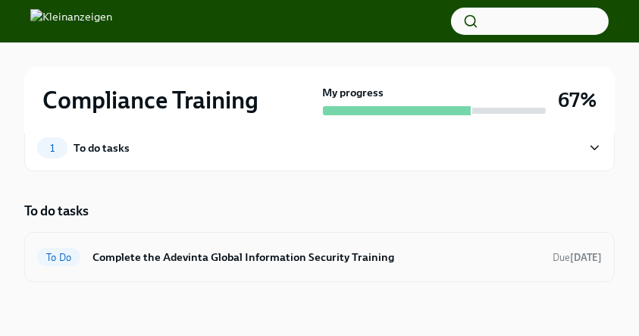
click at [222, 259] on h6 "Complete the Adevinta Global Information Security Training" at bounding box center [317, 257] width 448 height 17
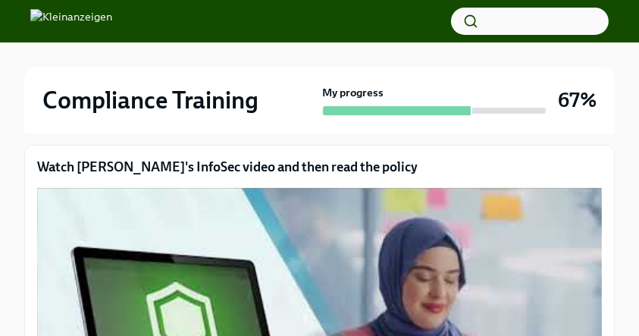
scroll to position [337, 0]
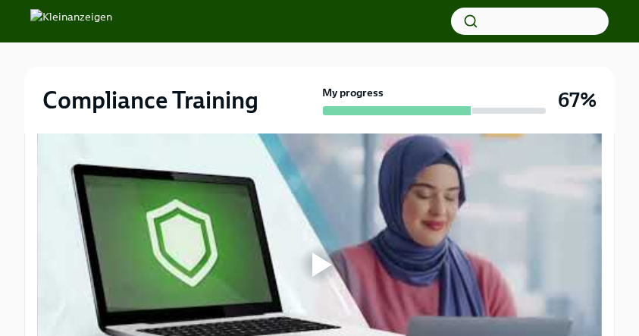
click at [231, 250] on div at bounding box center [319, 264] width 565 height 318
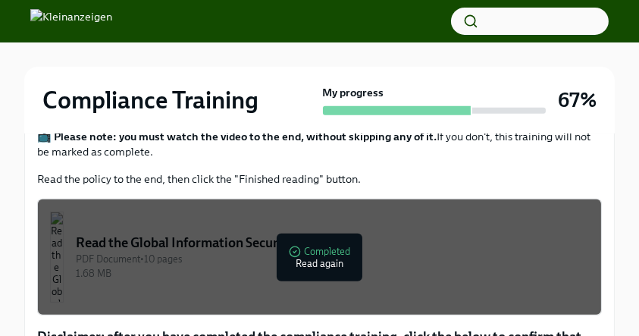
scroll to position [418, 0]
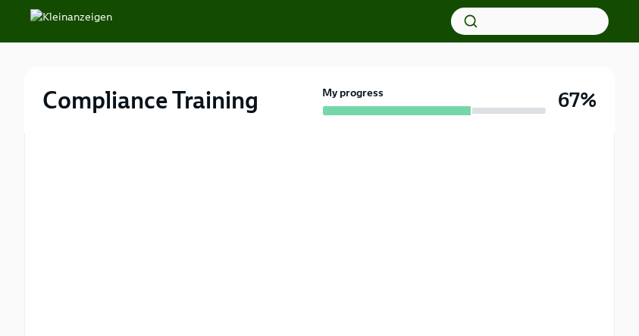
click at [23, 159] on div "Compliance Training My progress 67% 1 To do tasks Complete the Adevinta Global …" at bounding box center [319, 183] width 639 height 1117
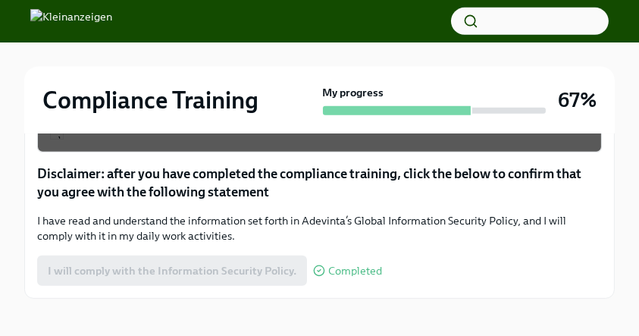
scroll to position [822, 0]
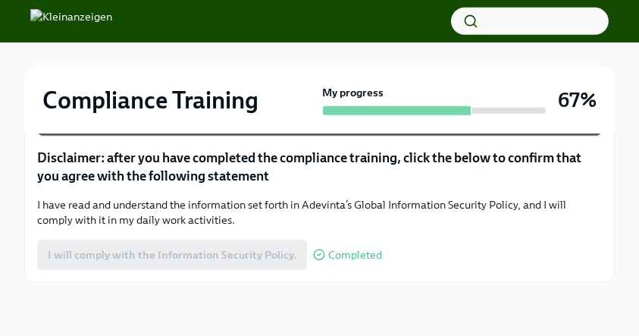
click at [184, 261] on div "I will comply with the Information Security Policy. Completed" at bounding box center [209, 255] width 345 height 30
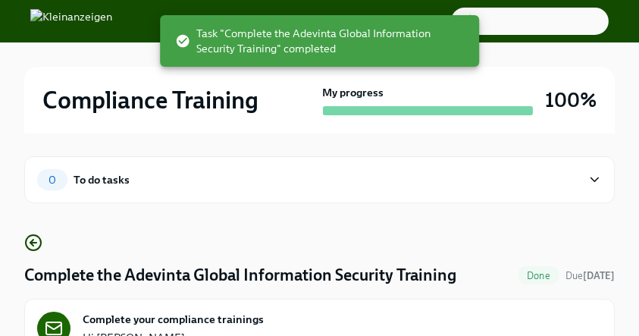
scroll to position [0, 0]
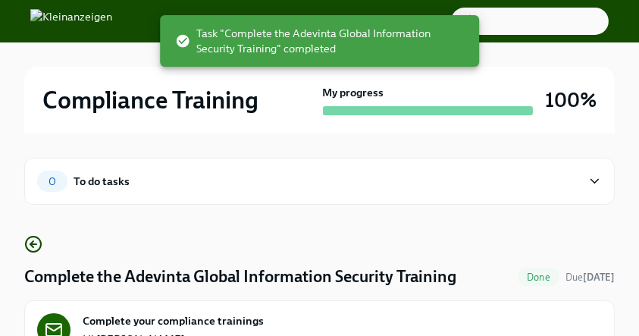
click at [90, 14] on img at bounding box center [71, 21] width 82 height 24
